Goal: Task Accomplishment & Management: Manage account settings

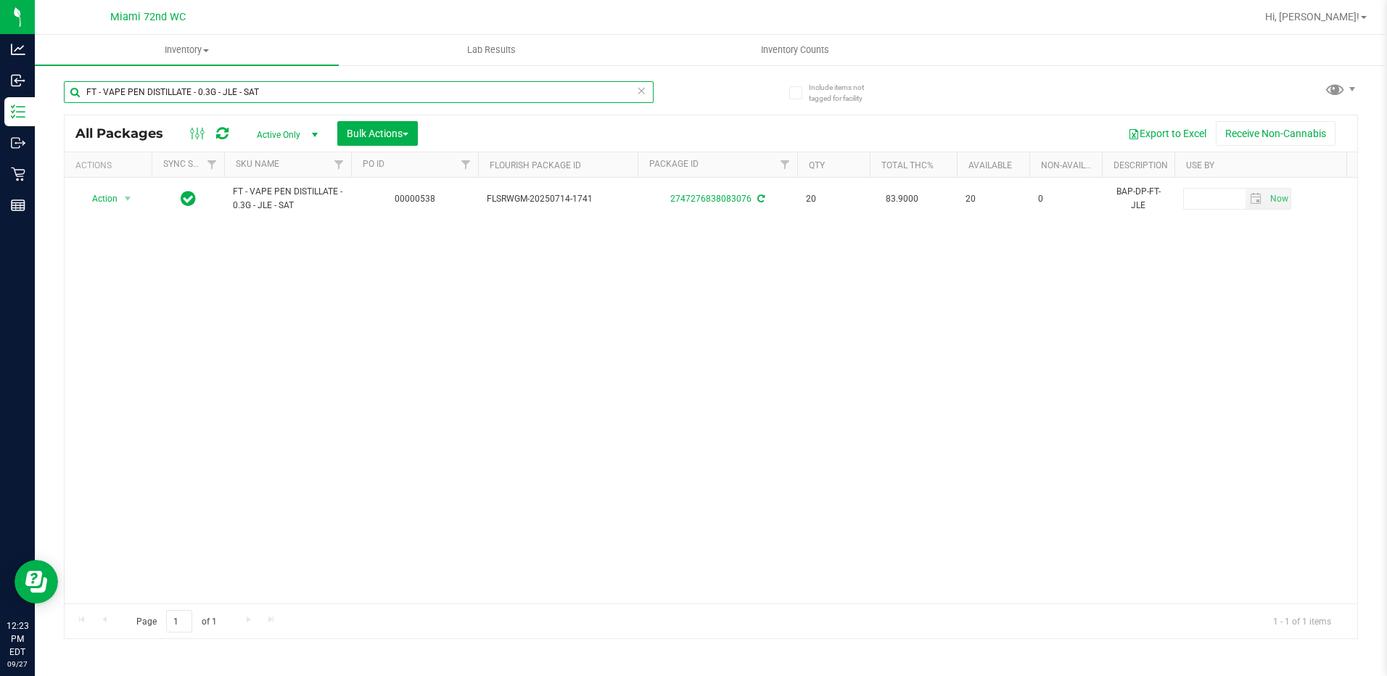
click at [289, 99] on input "FT - VAPE PEN DISTILLATE - 0.3G - JLE - SAT" at bounding box center [359, 92] width 590 height 22
click at [292, 99] on input "FT - VAPE PEN DISTILLATE - 0.3G - JLE - SAT" at bounding box center [359, 92] width 590 height 22
click at [295, 99] on input "FT - VAPE PEN DISTILLATE - 0.3G - JLE - SAT" at bounding box center [359, 92] width 590 height 22
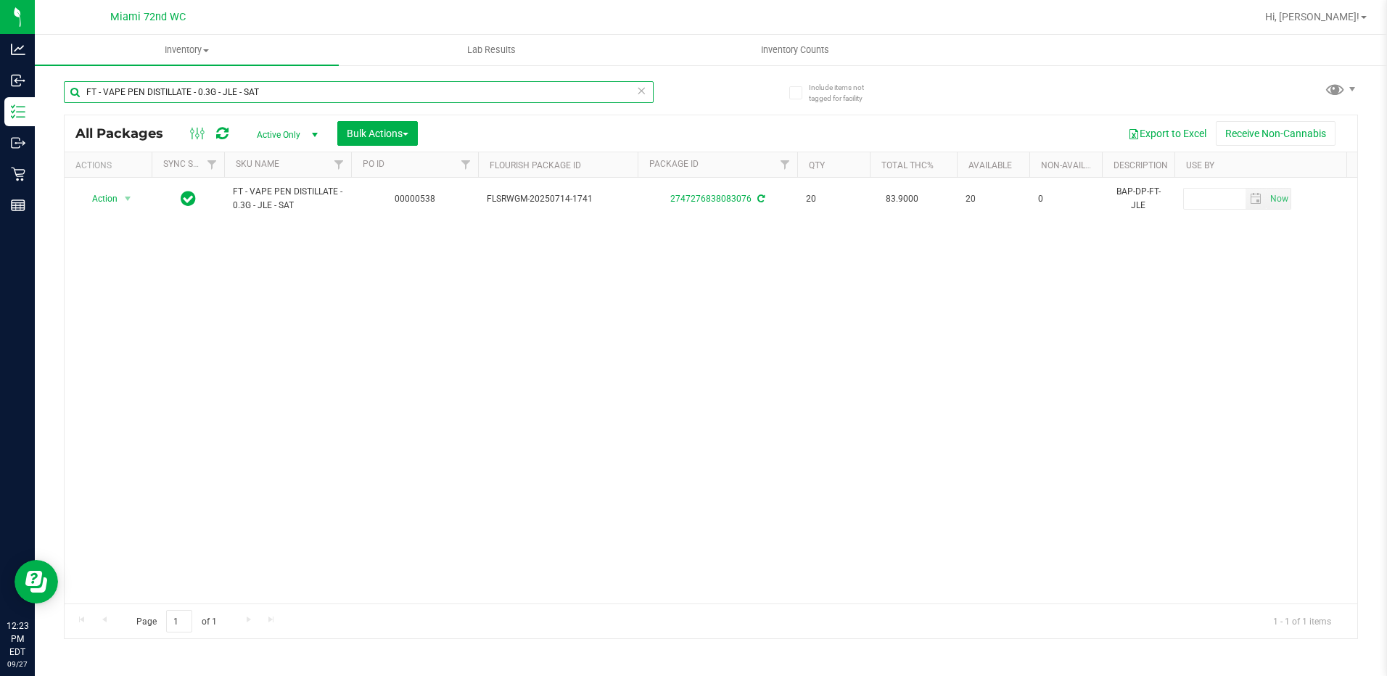
click at [296, 99] on input "FT - VAPE PEN DISTILLATE - 0.3G - JLE - SAT" at bounding box center [359, 92] width 590 height 22
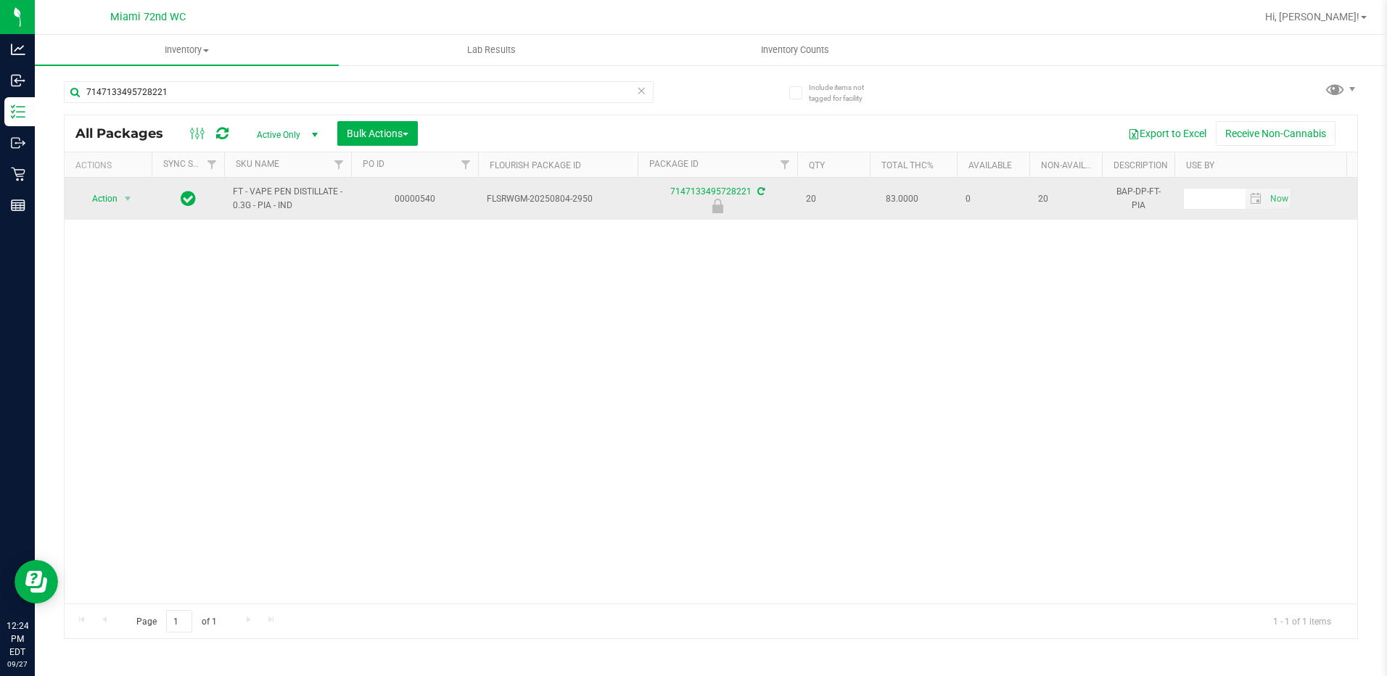
drag, startPoint x: 265, startPoint y: 199, endPoint x: 226, endPoint y: 191, distance: 39.8
click at [226, 191] on td "FT - VAPE PEN DISTILLATE - 0.3G - PIA - IND" at bounding box center [287, 199] width 127 height 42
copy span "FT - VAPE PEN DISTILLATE - 0.3G - PIA - IND"
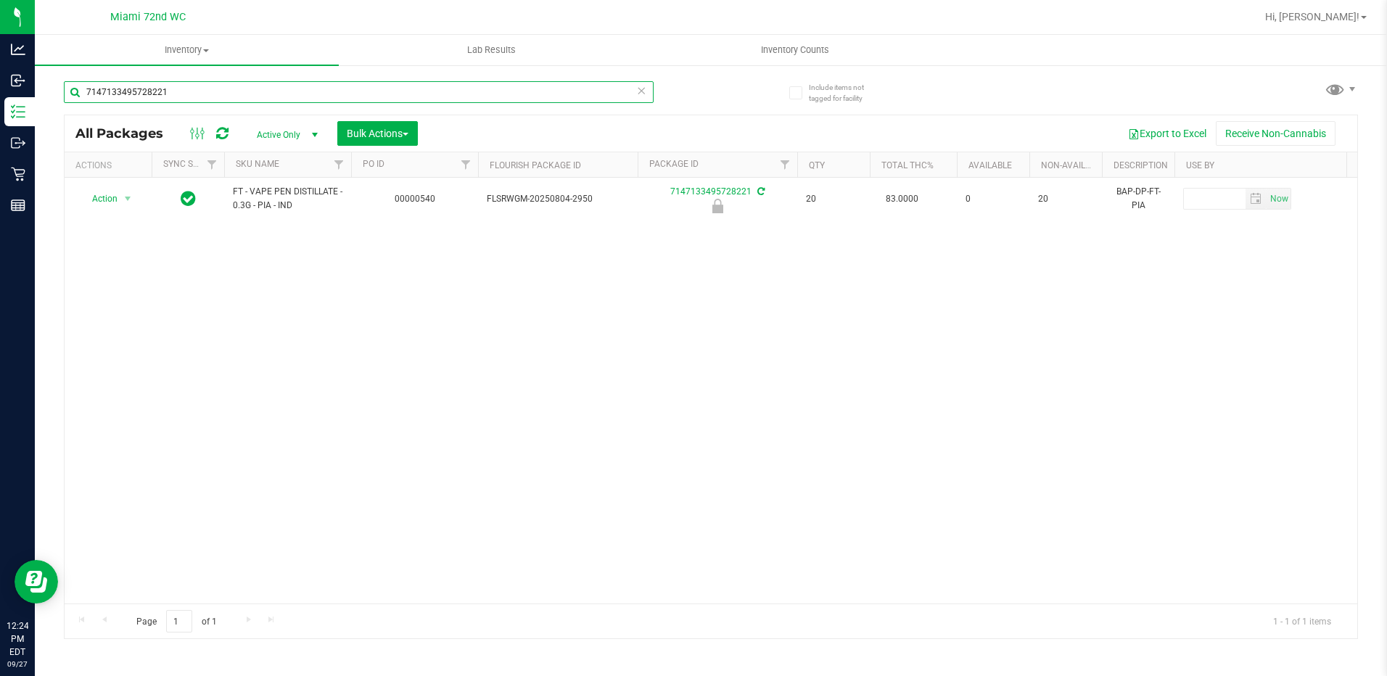
click at [240, 86] on input "7147133495728221" at bounding box center [359, 92] width 590 height 22
paste input "FT - VAPE PEN DISTILLATE - 0.3G - PIA - IND"
type input "FT - VAPE PEN DISTILLATE - 0.3G - PIA - IND"
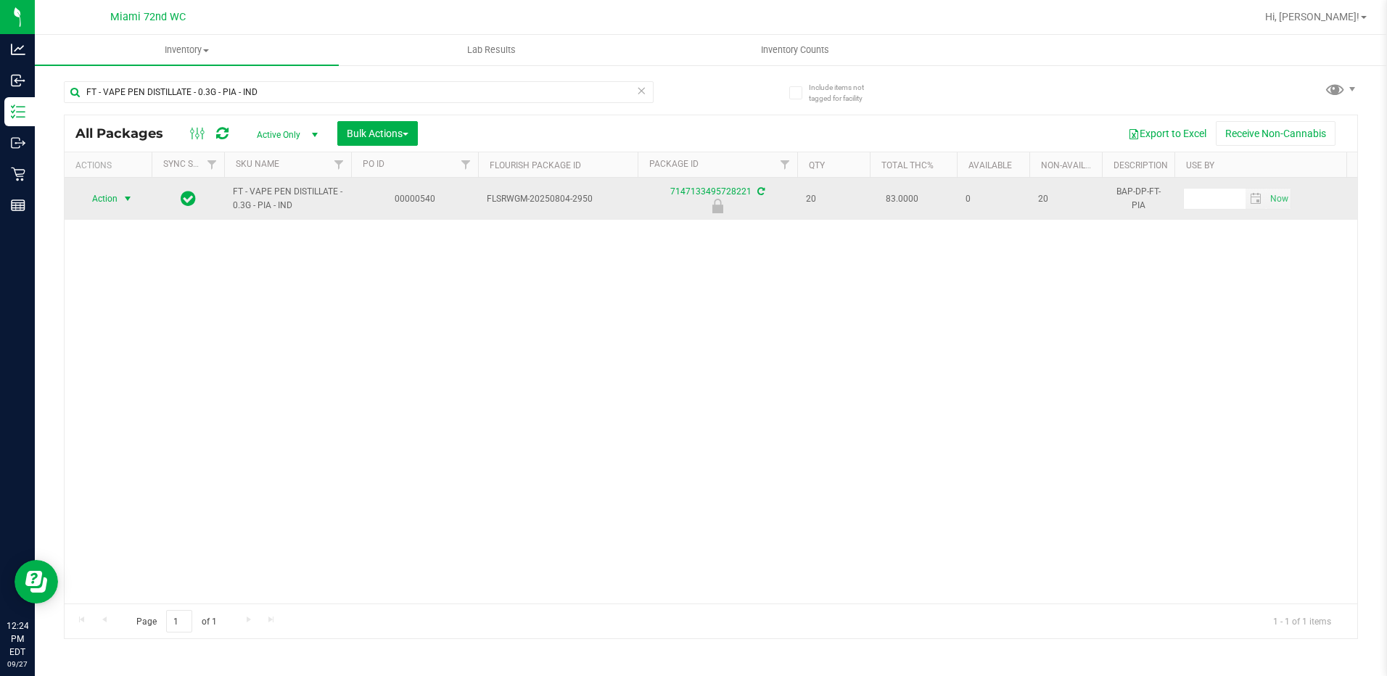
click at [96, 204] on span "Action" at bounding box center [98, 199] width 39 height 20
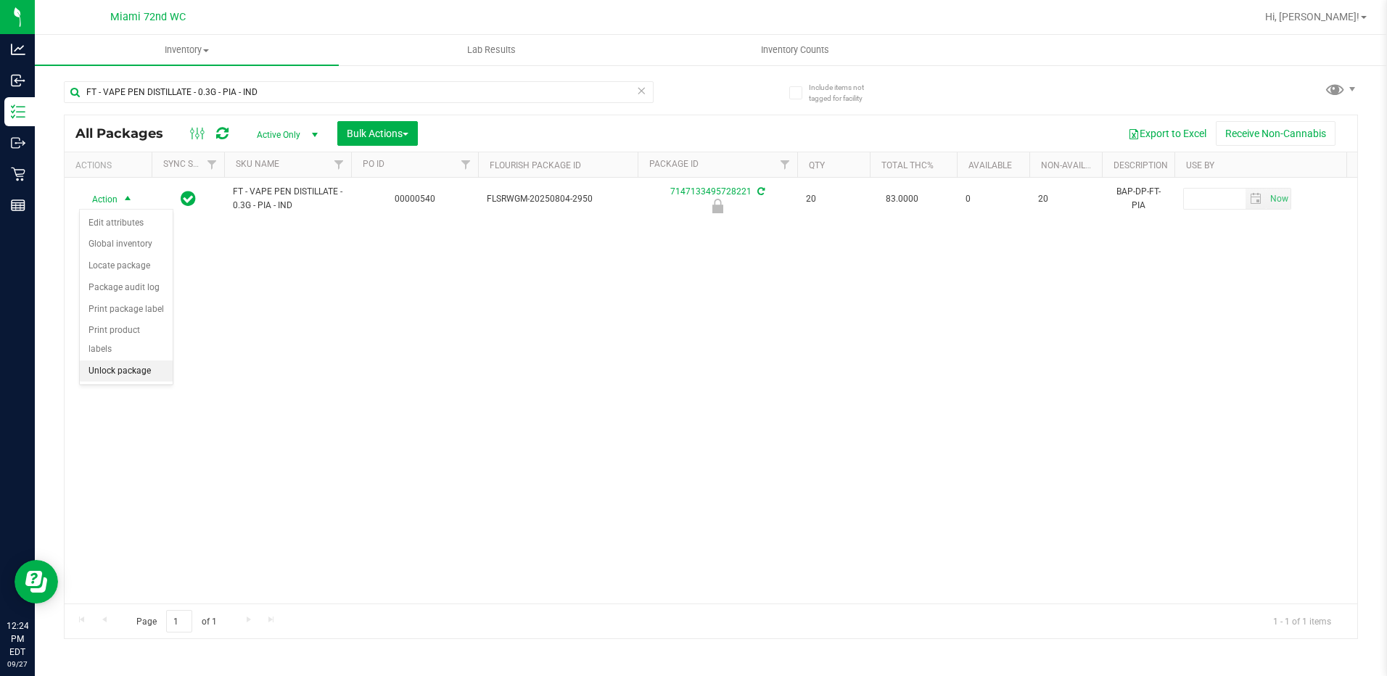
click at [124, 360] on li "Unlock package" at bounding box center [126, 371] width 93 height 22
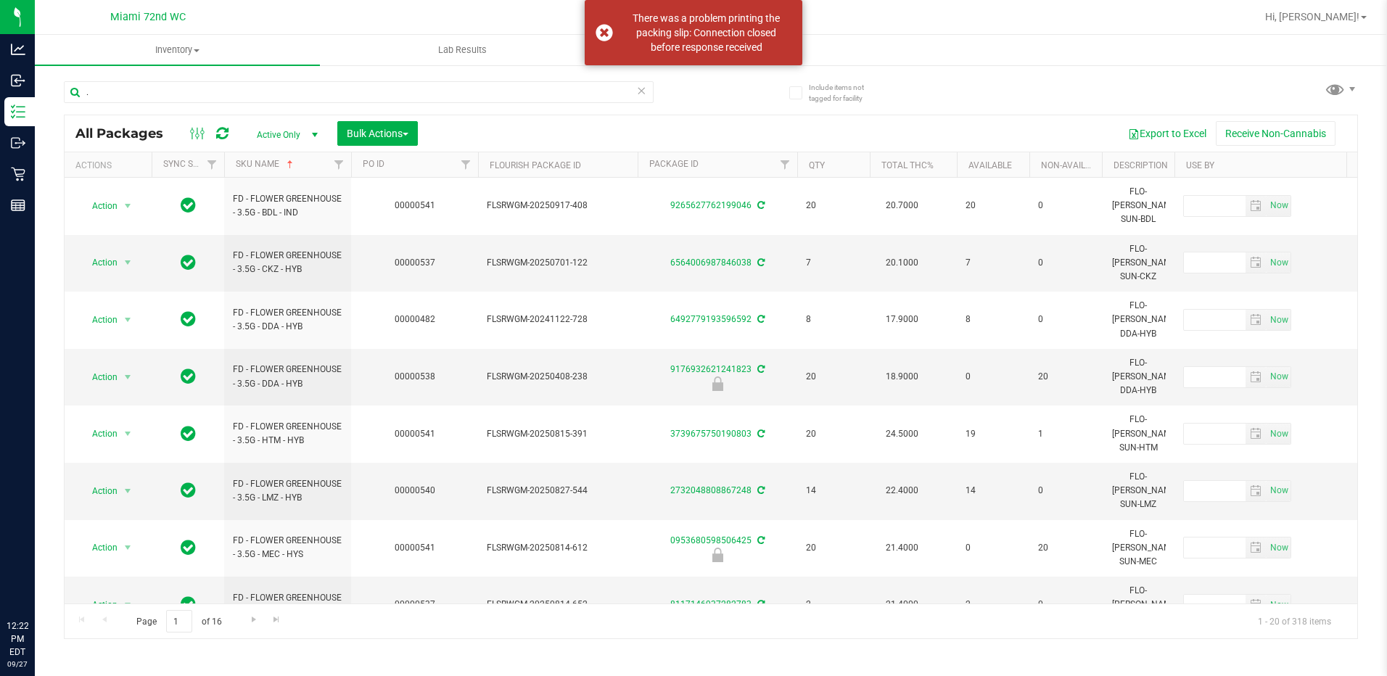
click at [22, 170] on icon at bounding box center [18, 174] width 15 height 15
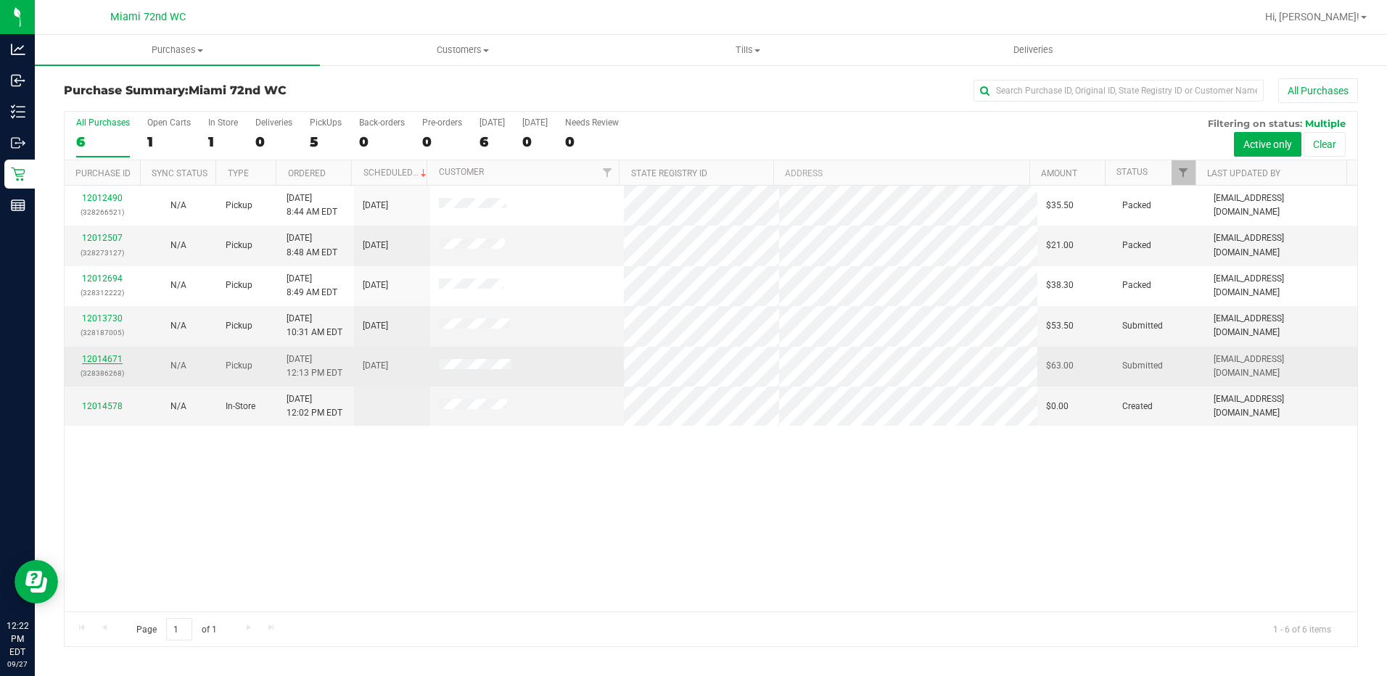
click at [107, 363] on link "12014671" at bounding box center [102, 359] width 41 height 10
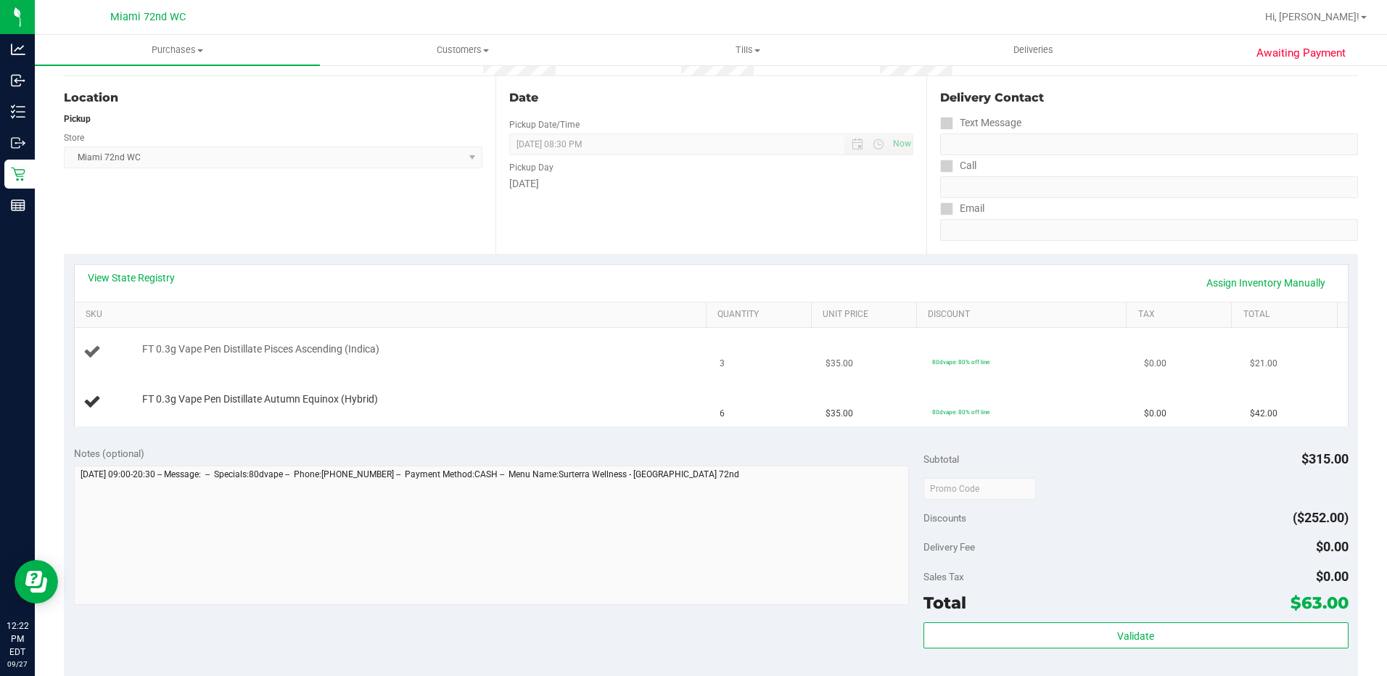
scroll to position [145, 0]
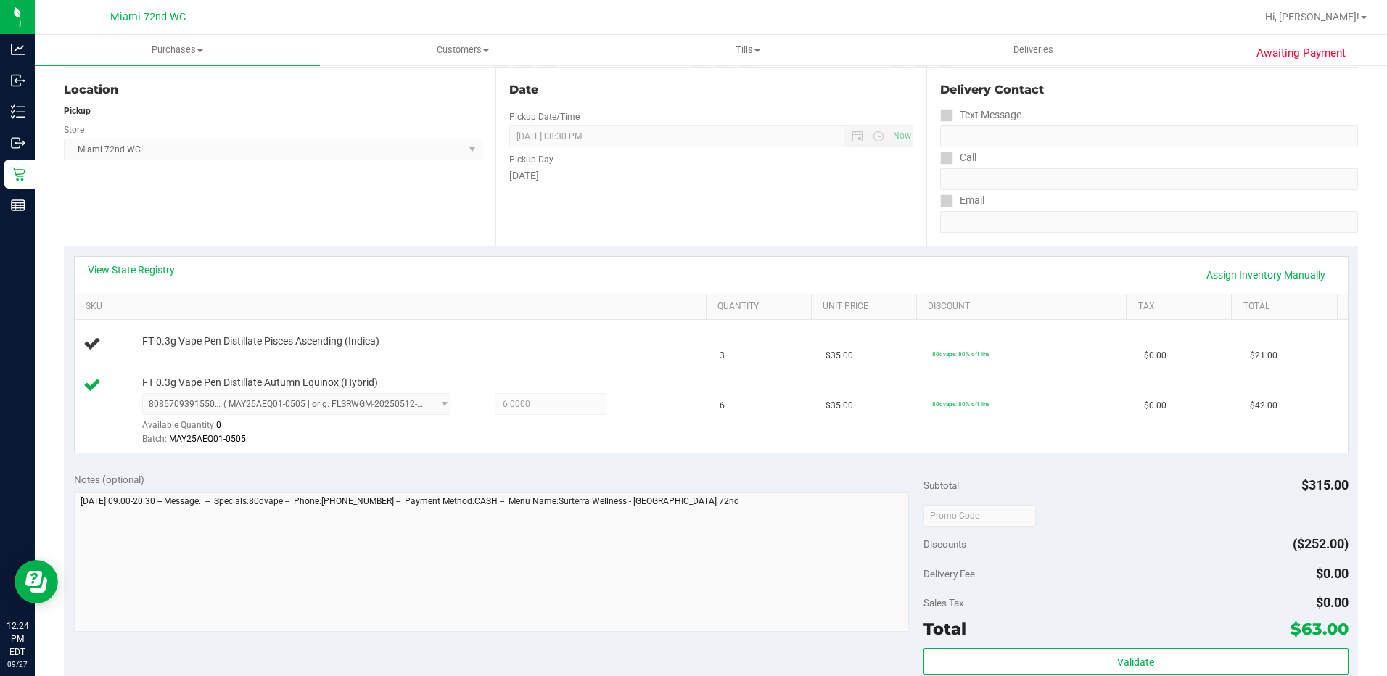
click at [403, 282] on div "View State Registry Assign Inventory Manually" at bounding box center [711, 275] width 1247 height 25
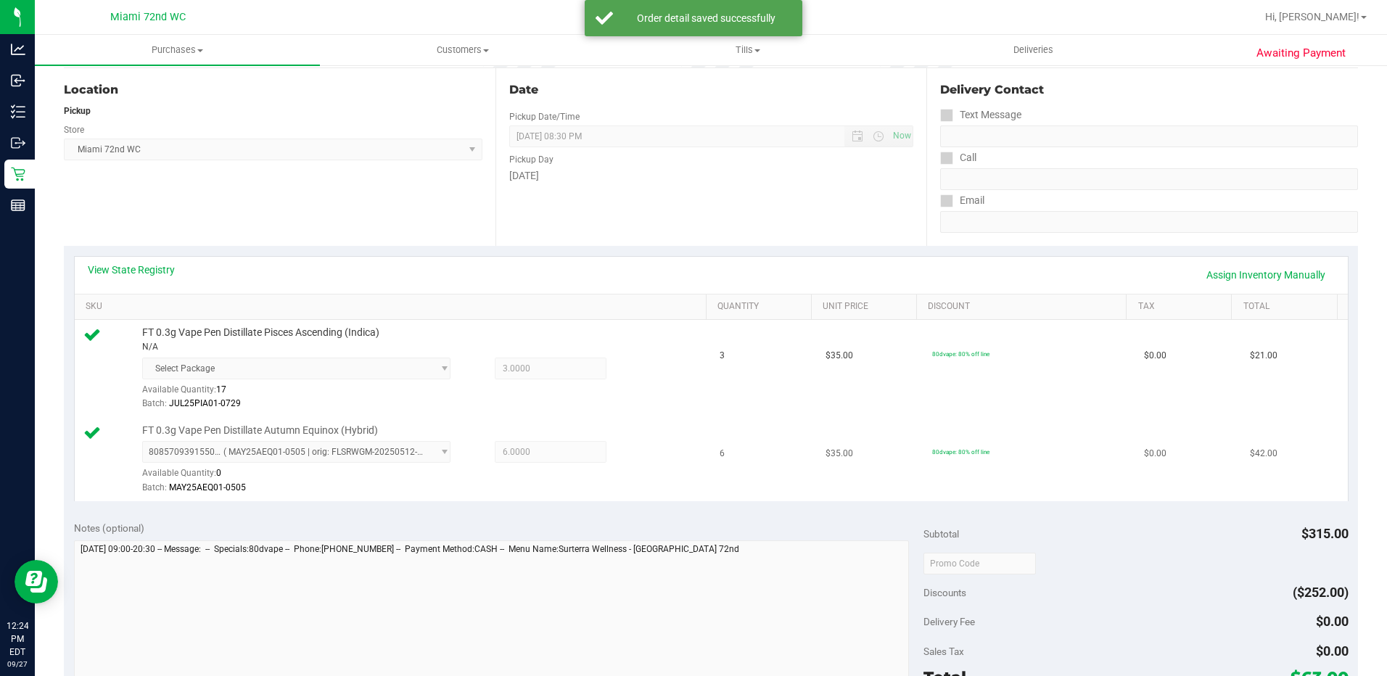
click at [722, 424] on td "6" at bounding box center [764, 459] width 106 height 83
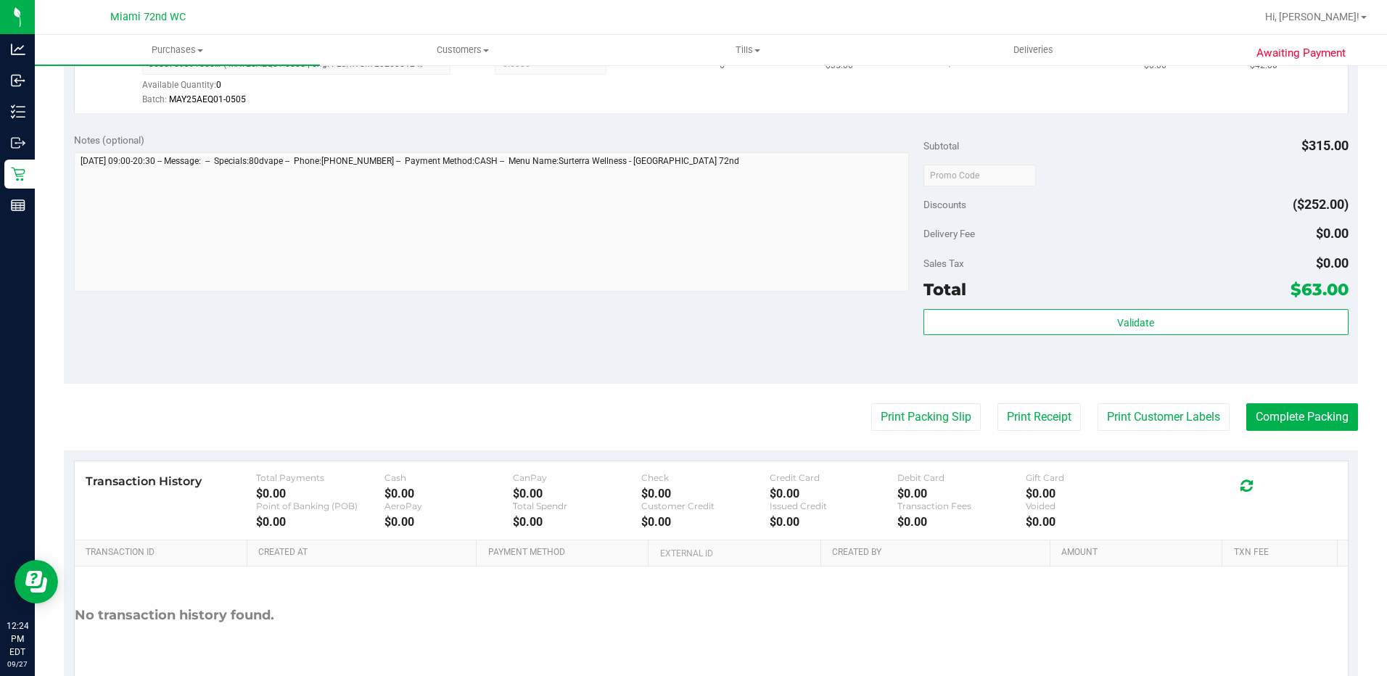
scroll to position [527, 0]
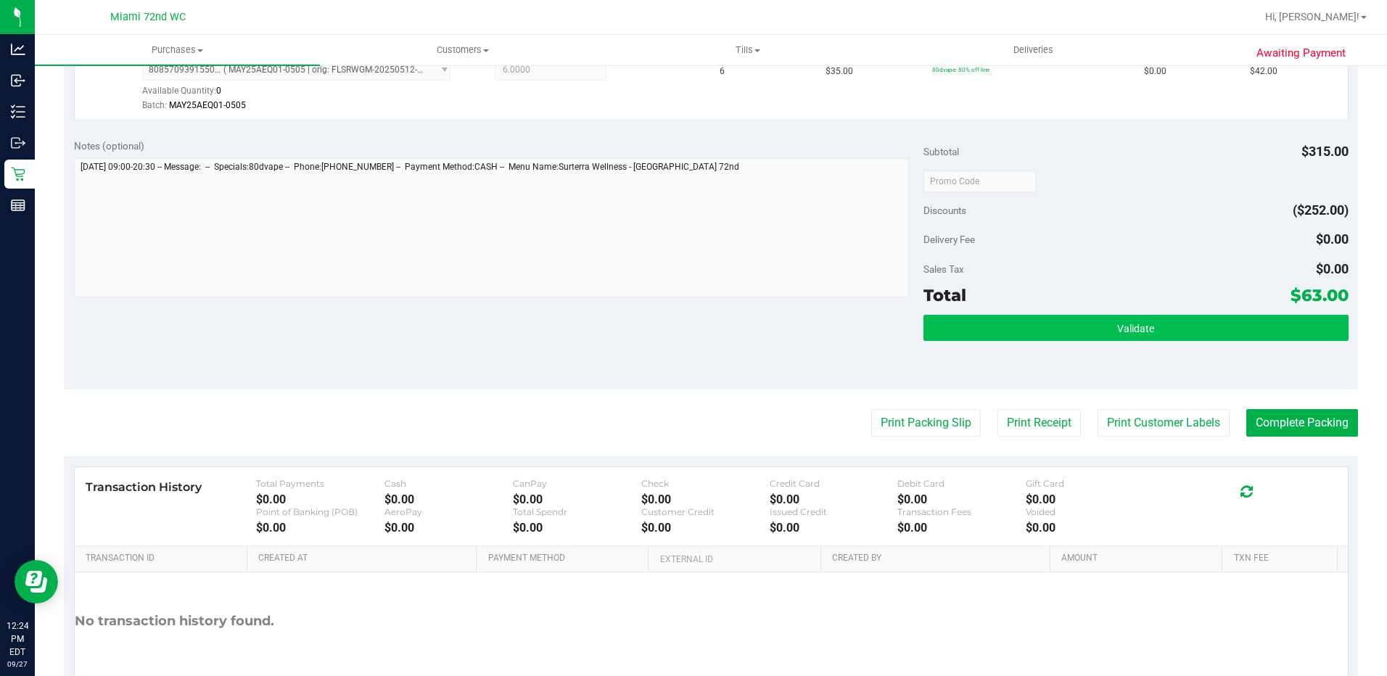
click at [980, 336] on button "Validate" at bounding box center [1135, 328] width 425 height 26
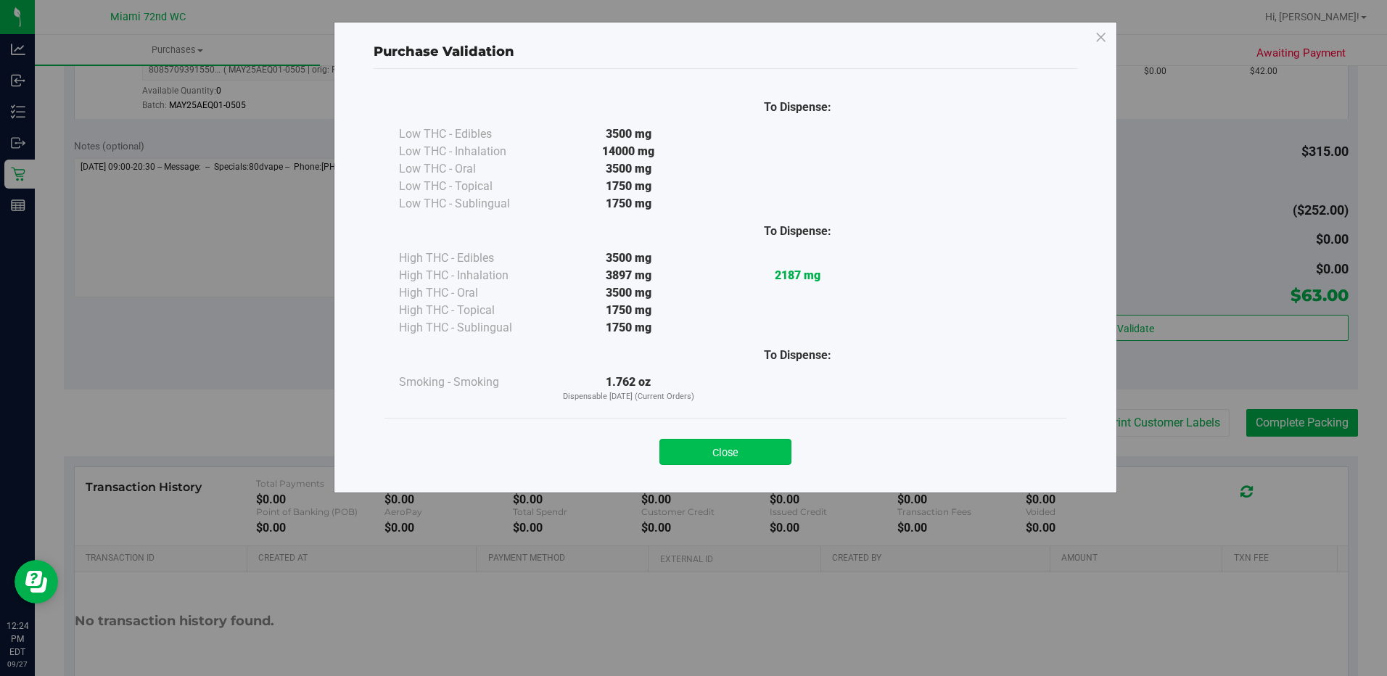
click at [750, 445] on button "Close" at bounding box center [725, 452] width 132 height 26
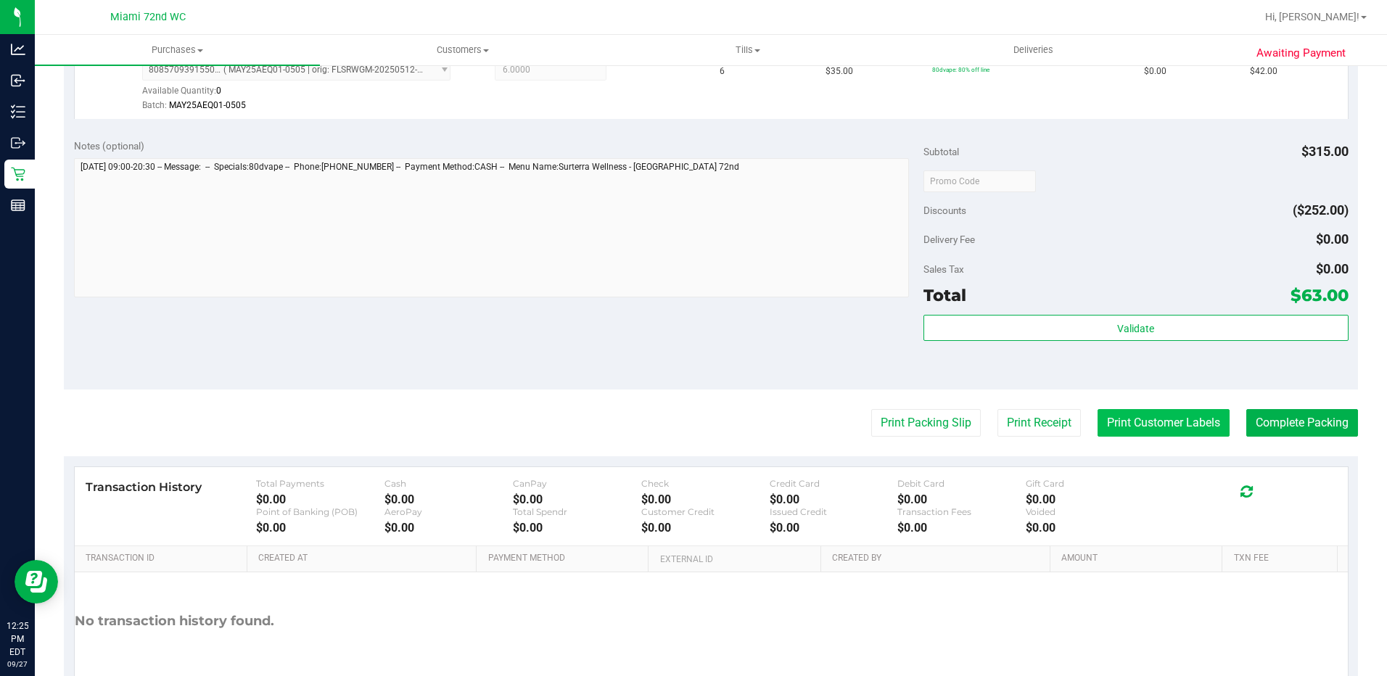
click at [1134, 422] on button "Print Customer Labels" at bounding box center [1163, 423] width 132 height 28
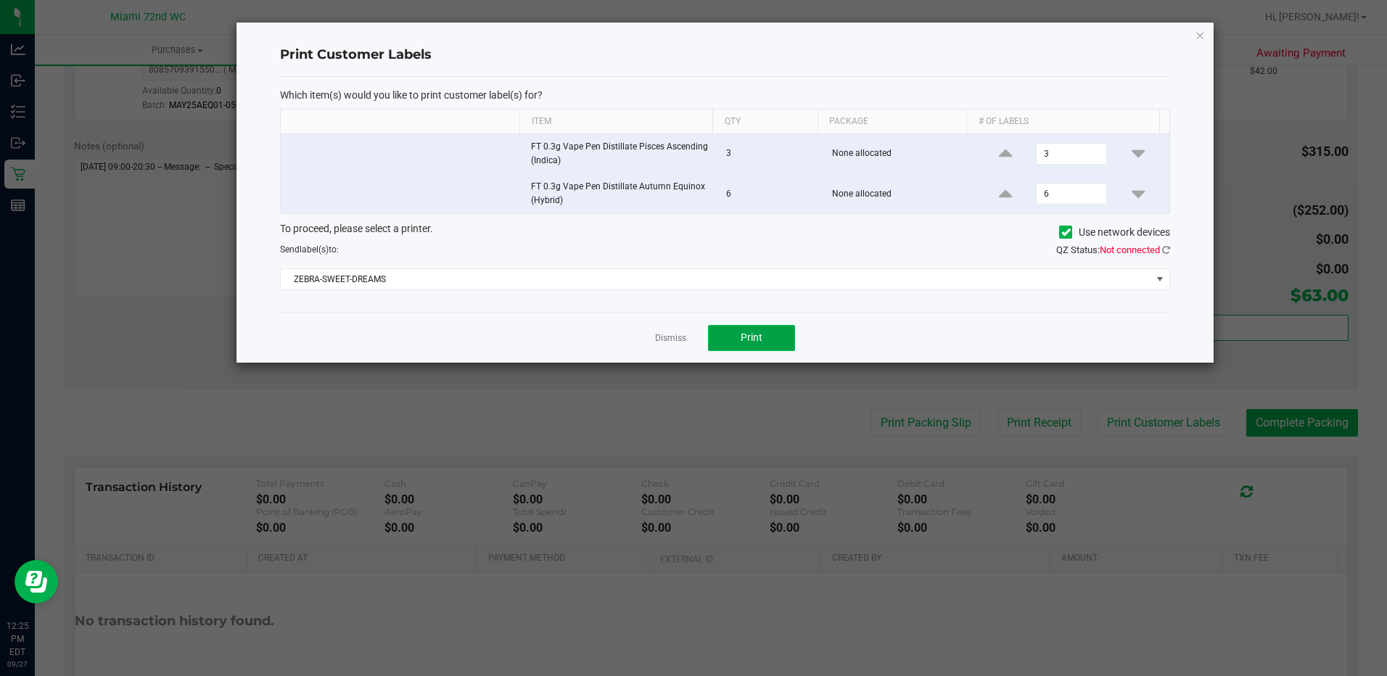
click at [756, 331] on button "Print" at bounding box center [751, 338] width 87 height 26
click at [668, 339] on link "Dismiss" at bounding box center [670, 338] width 31 height 12
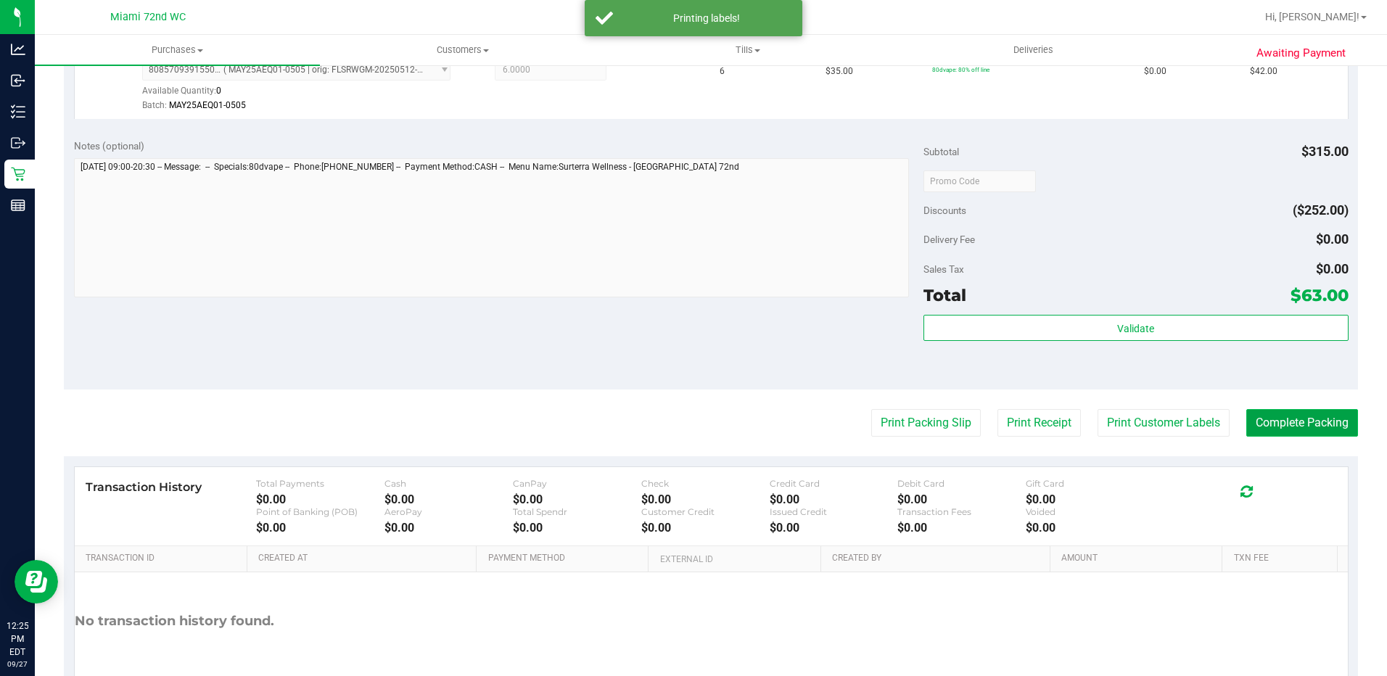
click at [1291, 426] on button "Complete Packing" at bounding box center [1302, 423] width 112 height 28
